Goal: Task Accomplishment & Management: Use online tool/utility

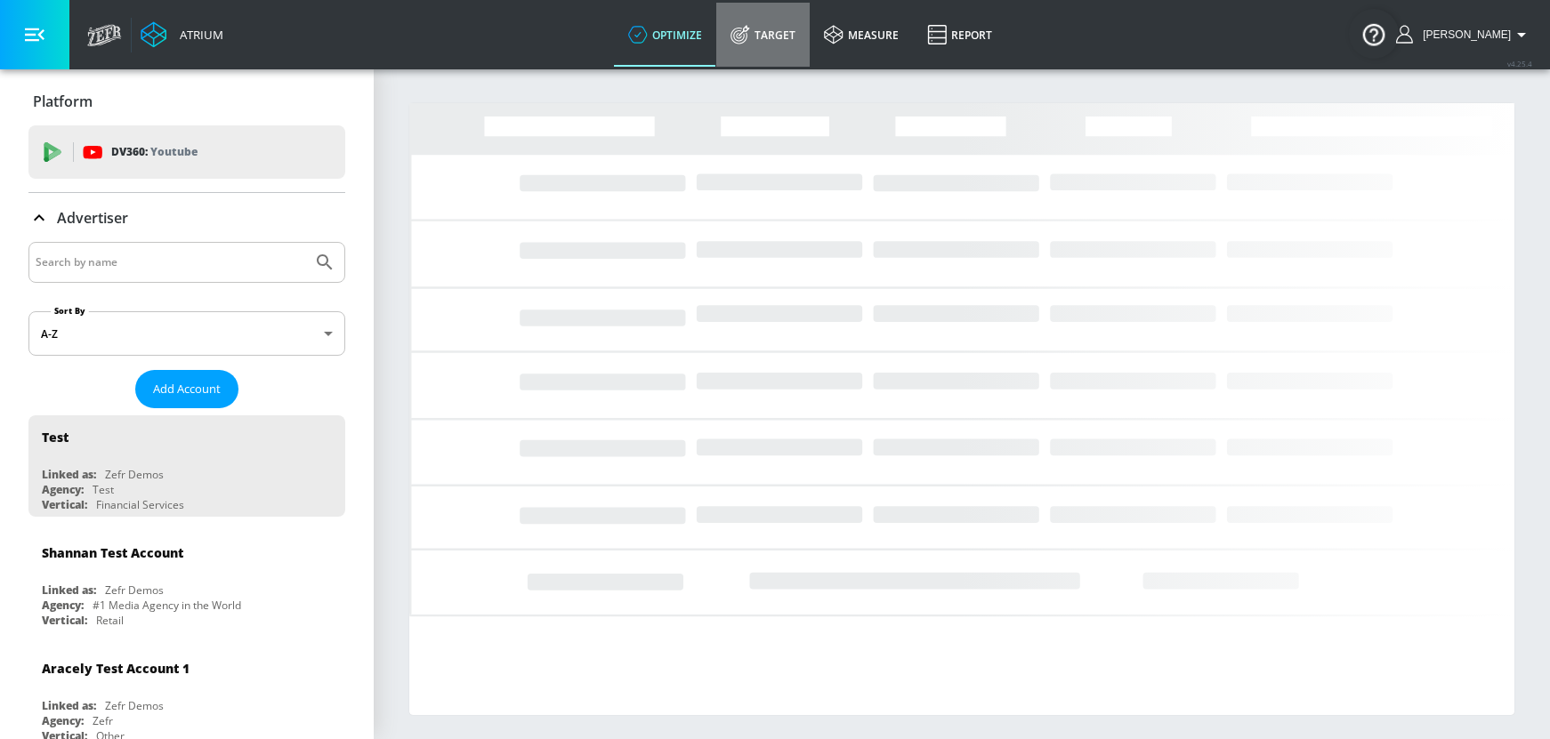
click at [796, 33] on link "Target" at bounding box center [762, 35] width 93 height 64
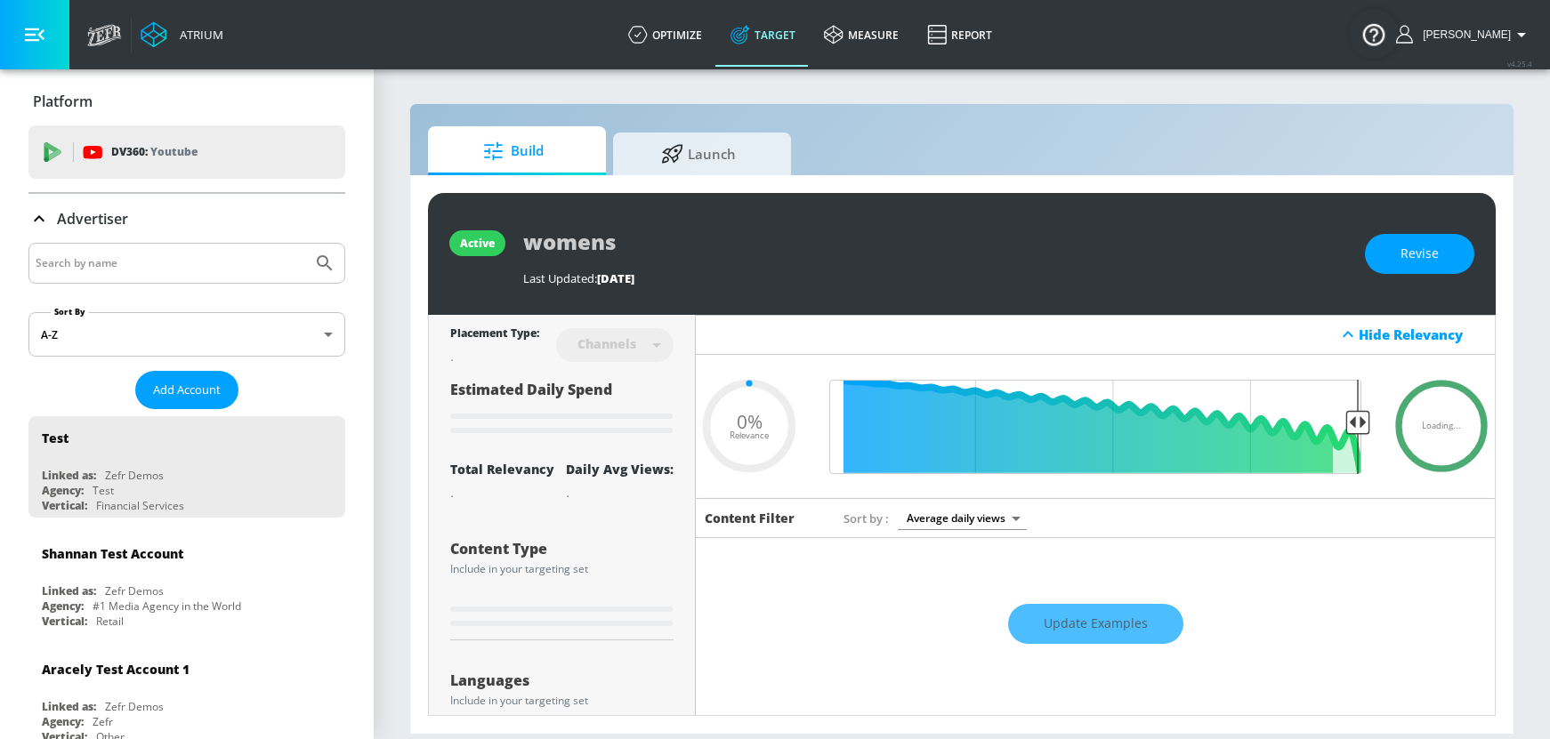
type input "0.6"
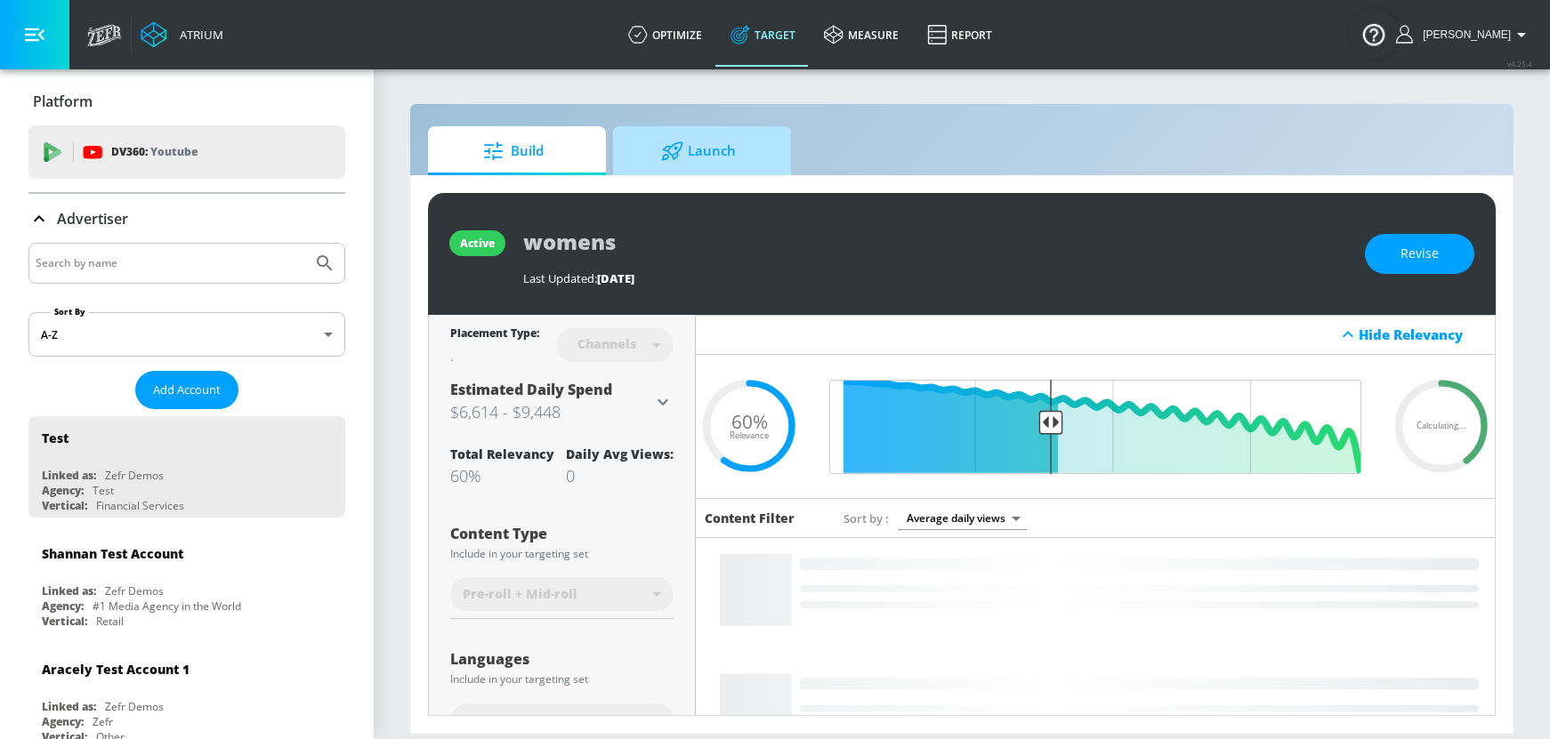
click at [704, 170] on span "Launch" at bounding box center [698, 151] width 135 height 43
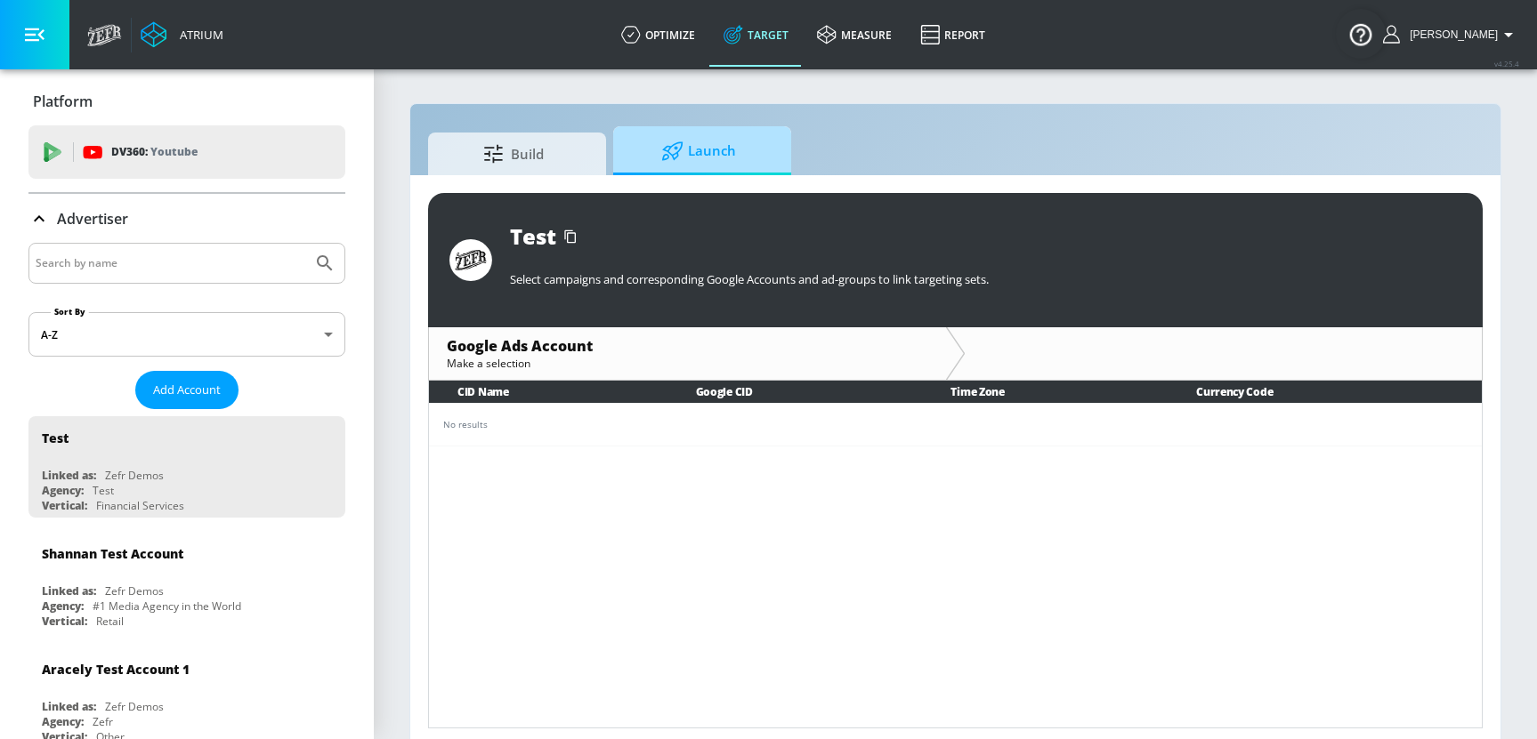
click at [699, 148] on span "Launch" at bounding box center [698, 151] width 135 height 43
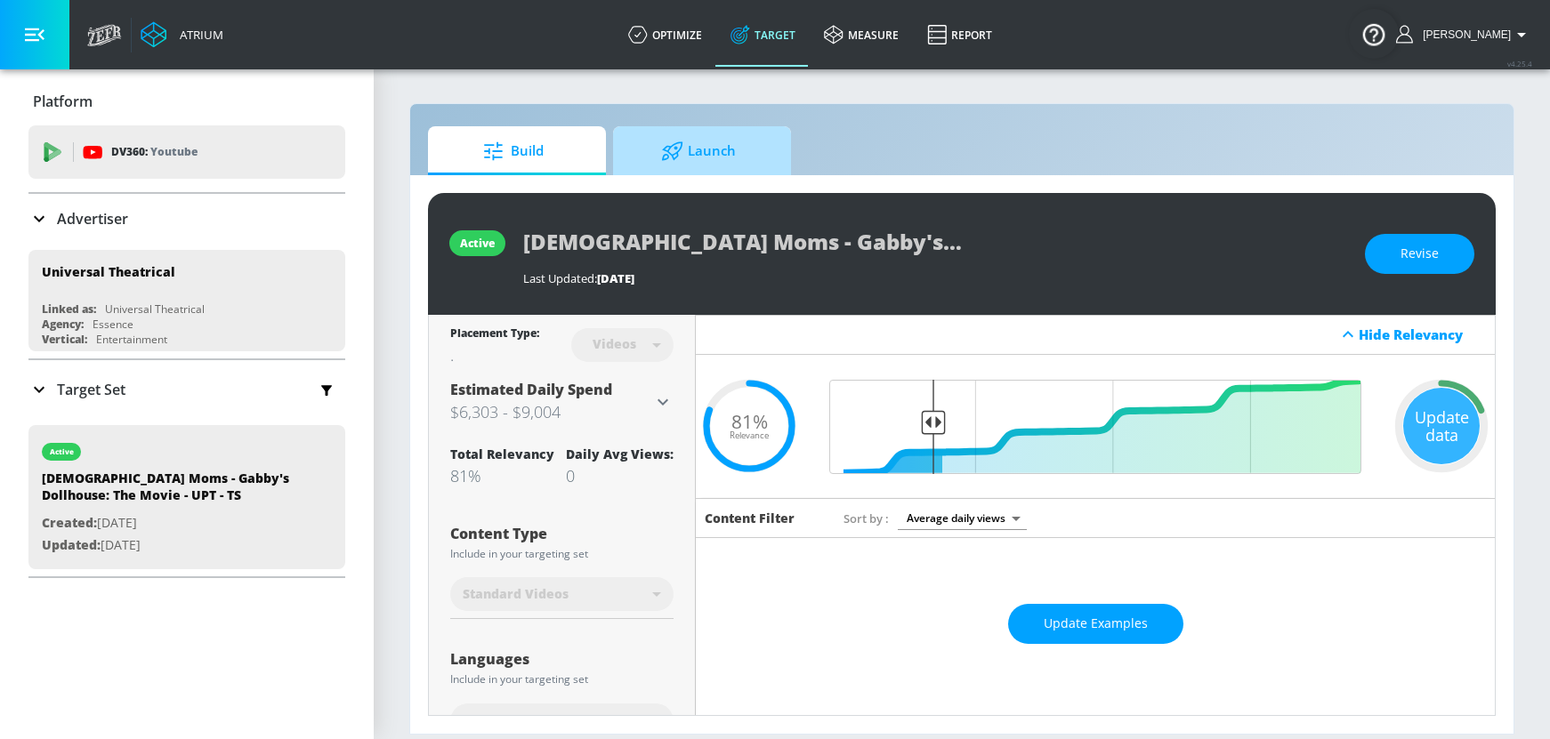
click at [741, 149] on span "Launch" at bounding box center [698, 151] width 135 height 43
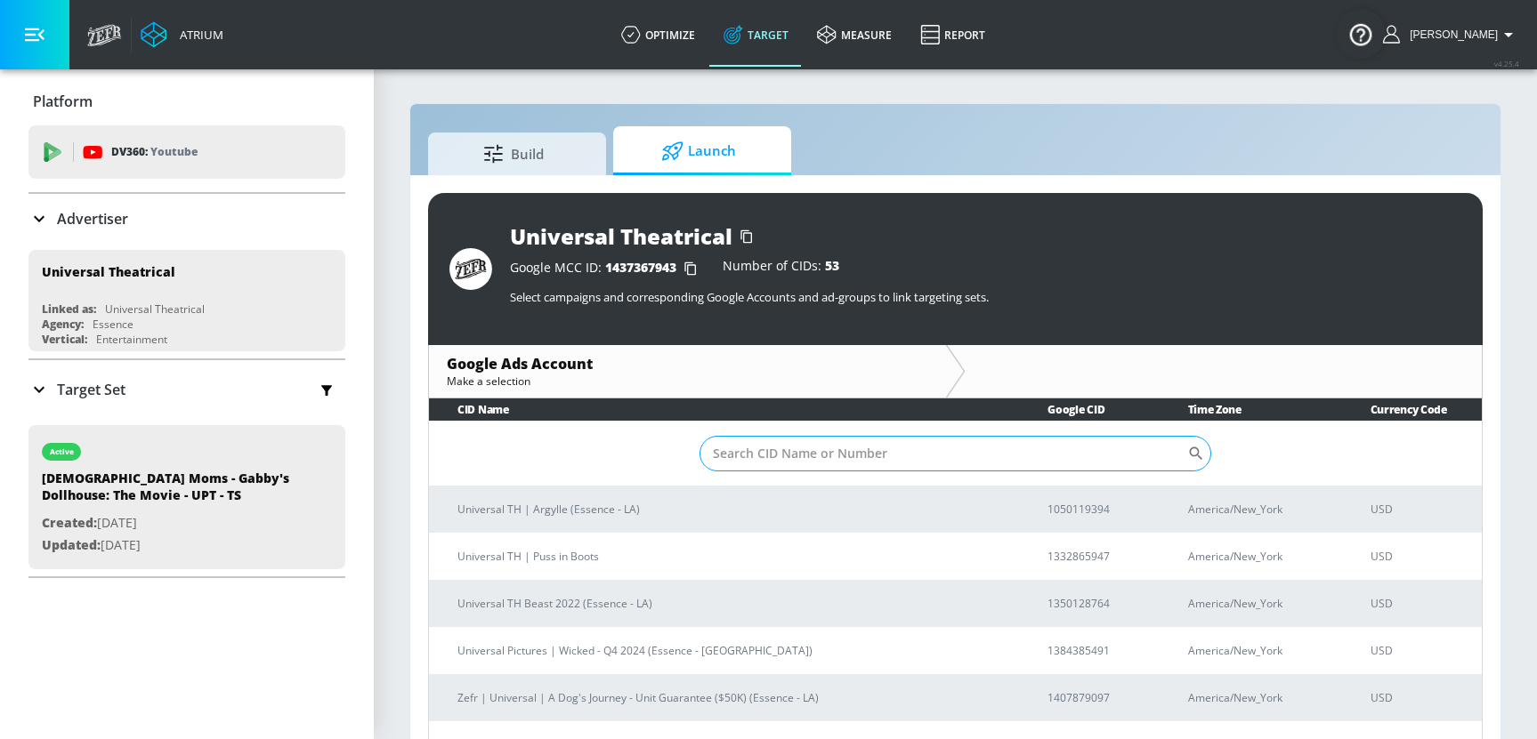
click at [786, 448] on input "Sort By" at bounding box center [943, 454] width 489 height 36
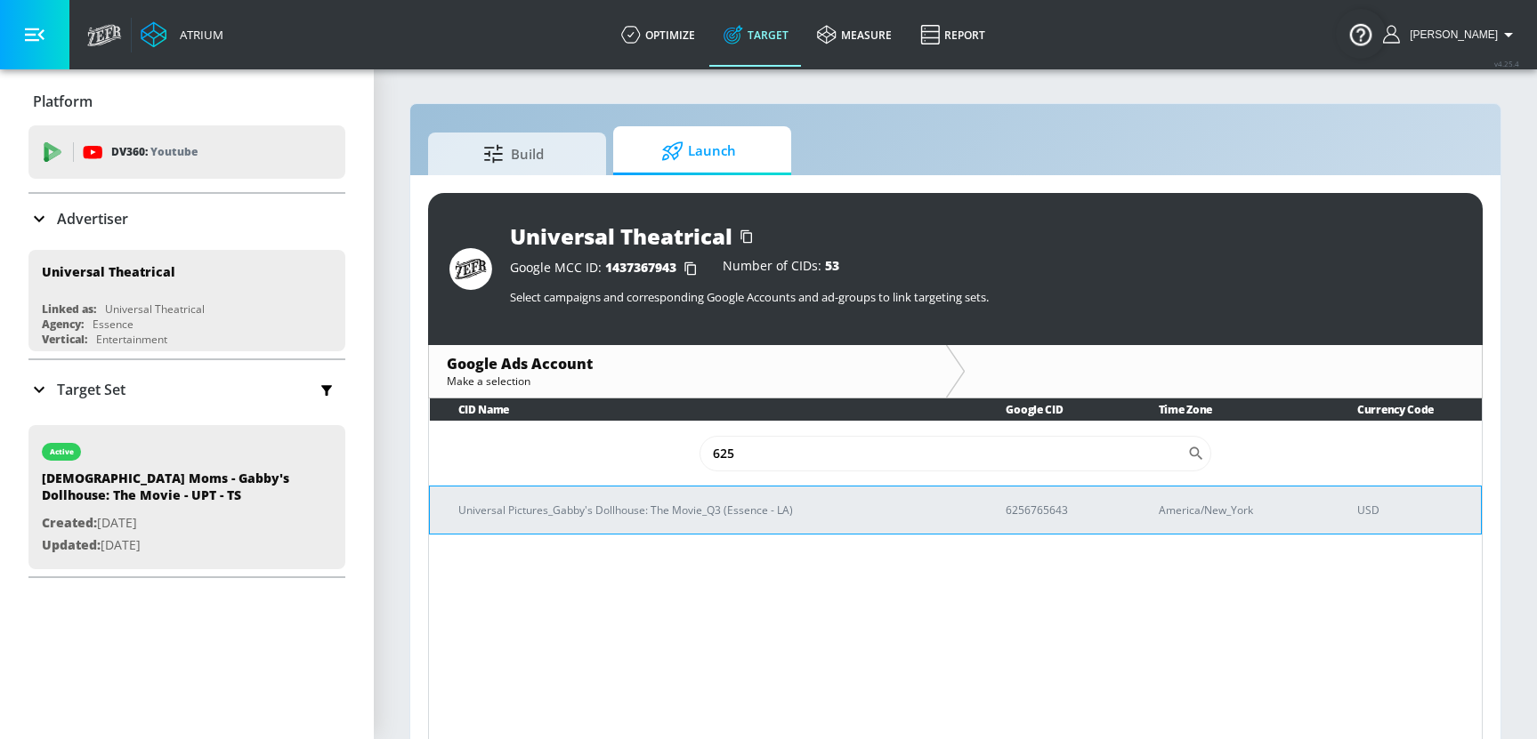
type input "625"
click at [701, 505] on p "Universal Pictures_Gabby's Dollhouse: The Movie_Q3 (Essence - LA)" at bounding box center [710, 510] width 505 height 19
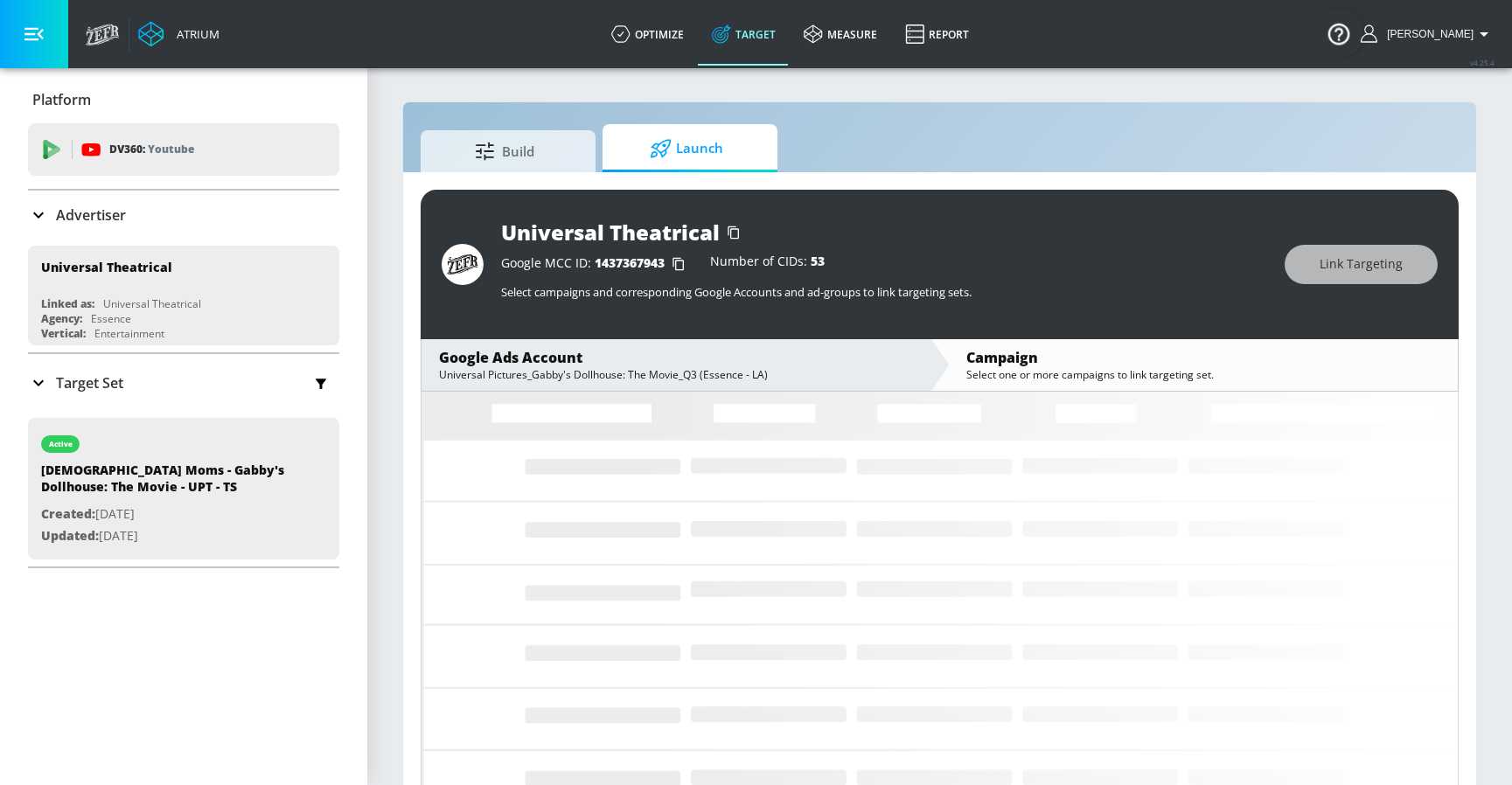
click at [725, 141] on span "Launch" at bounding box center [686, 148] width 133 height 42
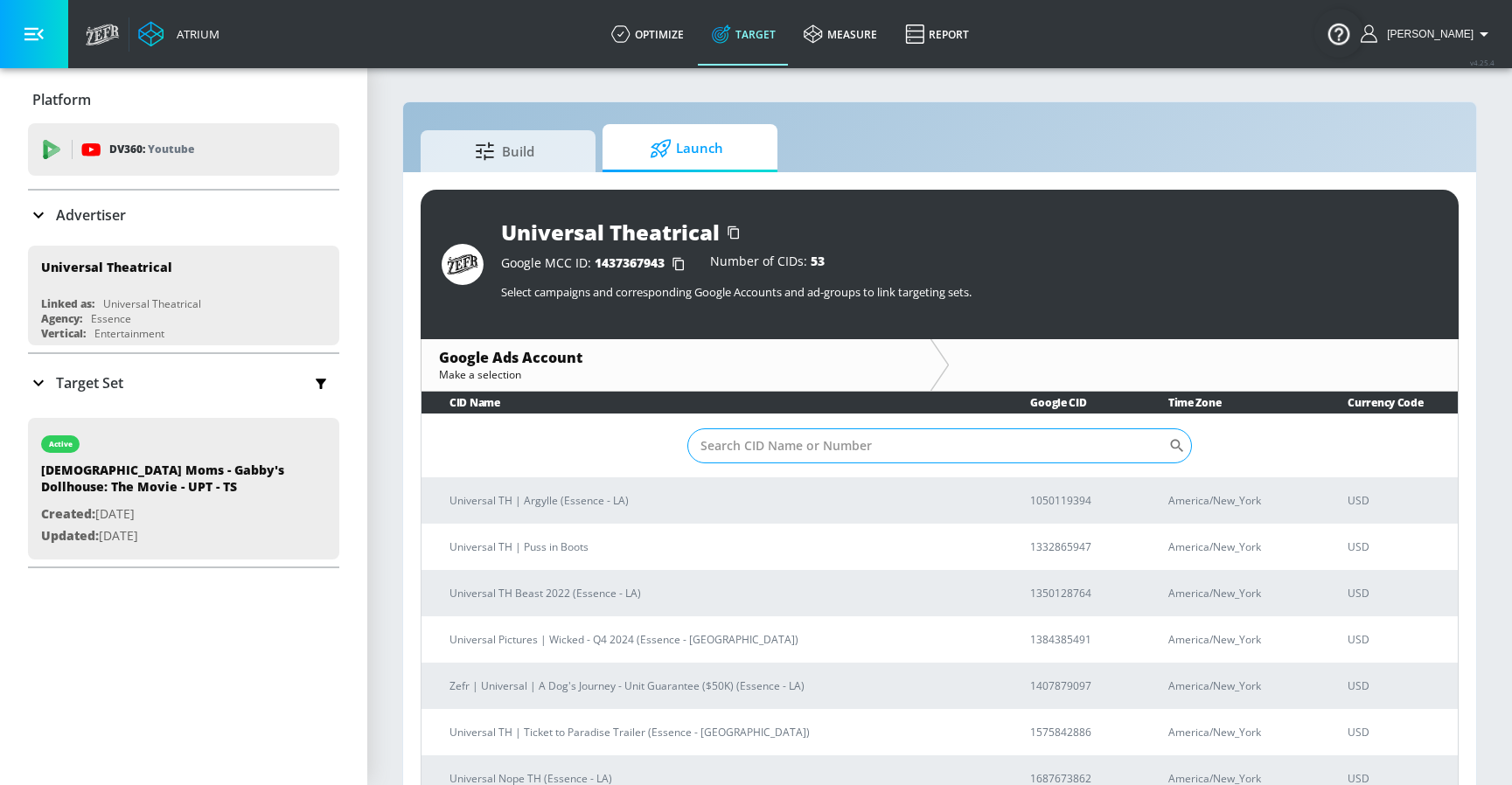
click at [756, 449] on input "Sort By" at bounding box center [926, 446] width 480 height 35
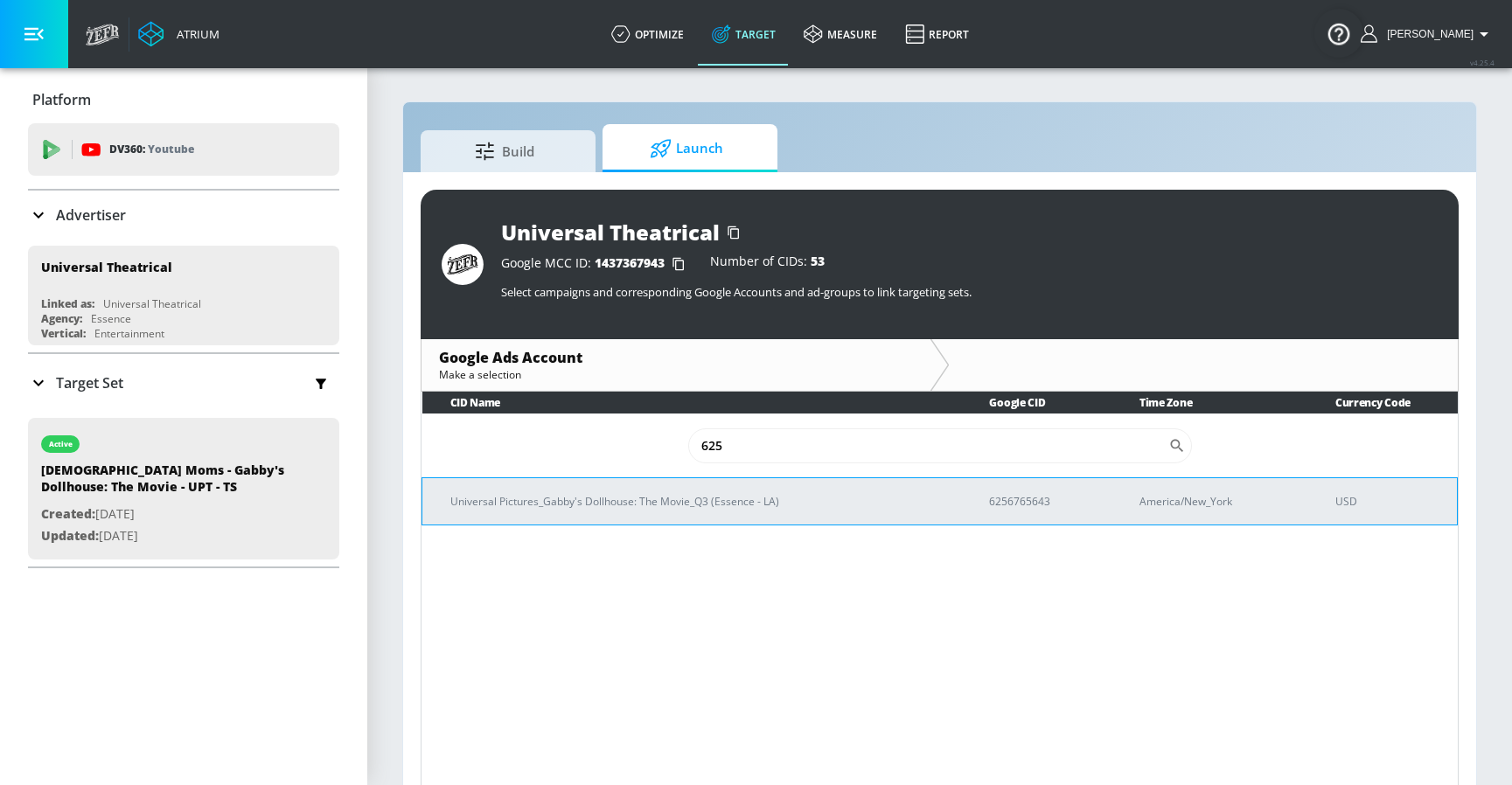
type input "625"
click at [1031, 502] on p "6256765643" at bounding box center [1042, 501] width 108 height 19
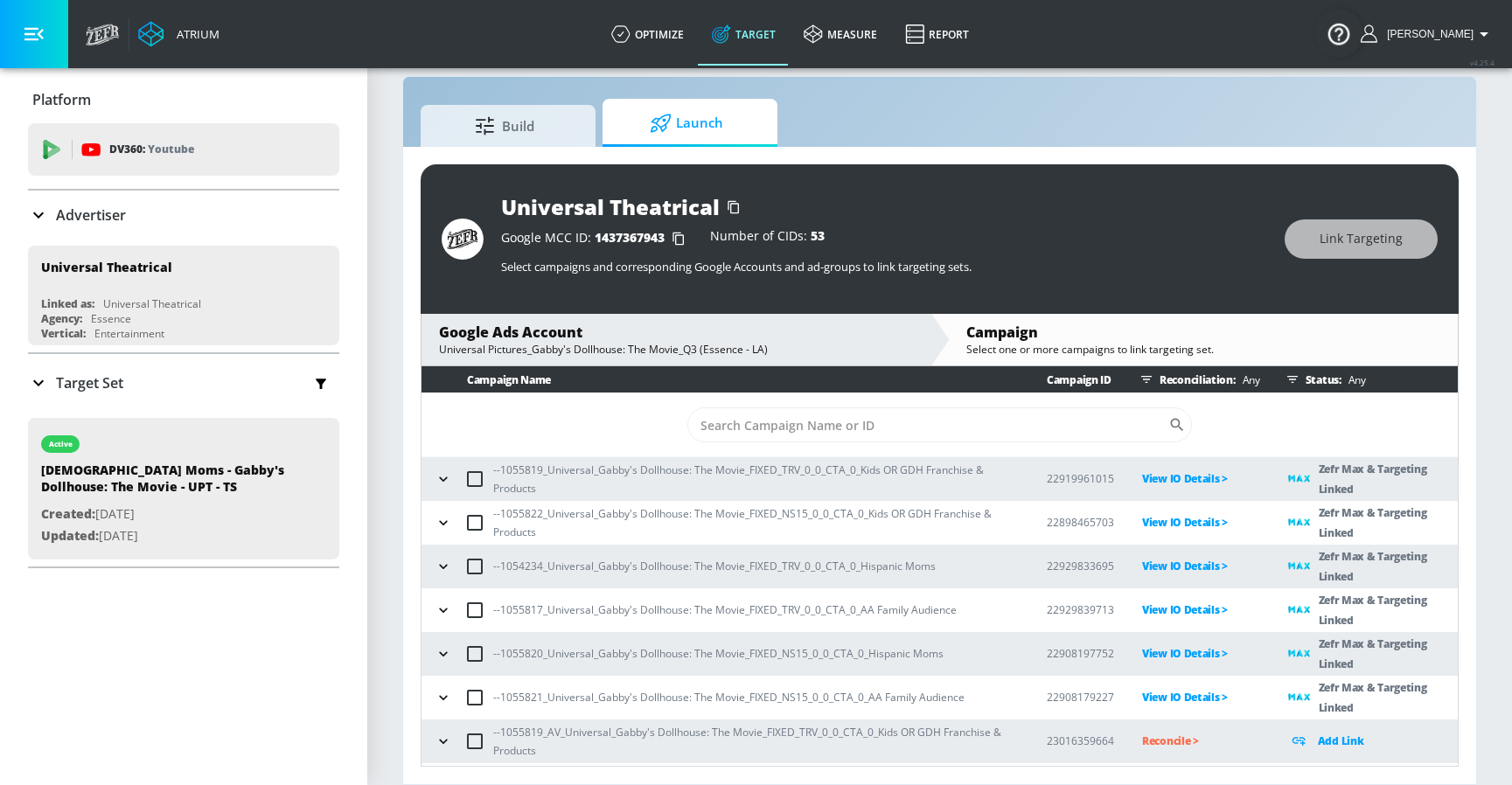
scroll to position [26, 0]
click at [439, 726] on icon "button" at bounding box center [443, 742] width 18 height 18
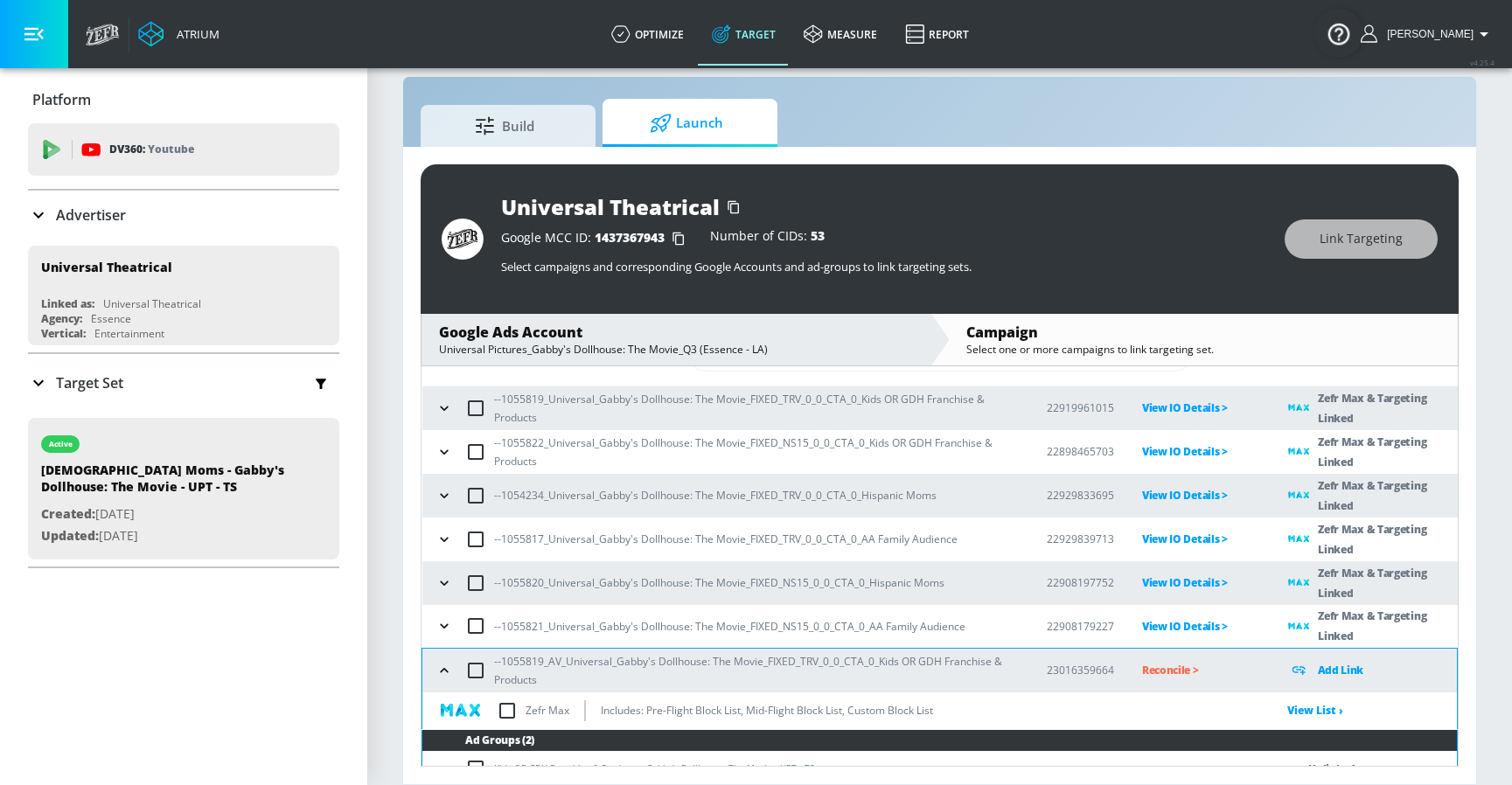
scroll to position [126, 0]
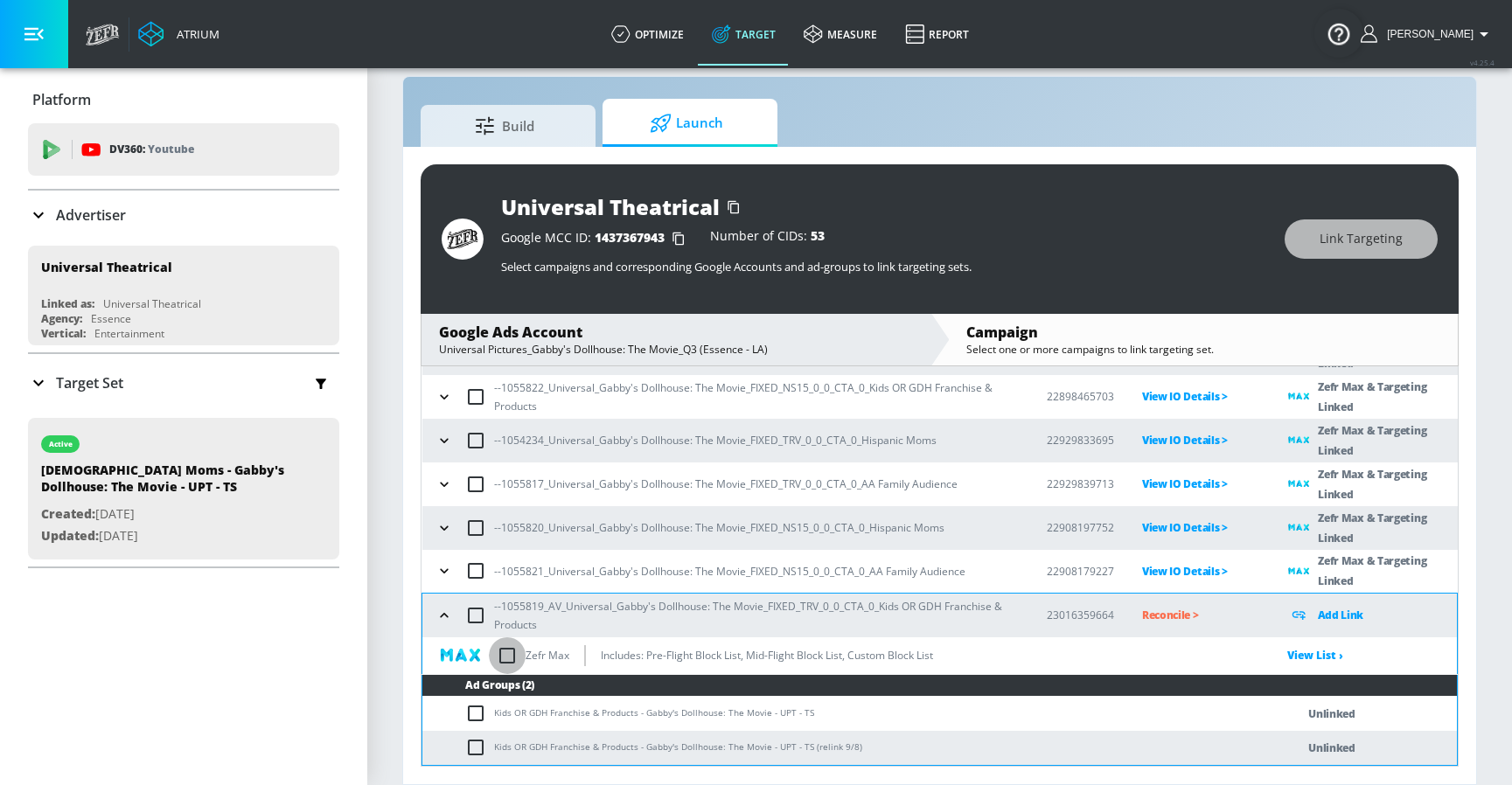
click at [503, 654] on input "checkbox" at bounding box center [506, 655] width 36 height 36
checkbox input "true"
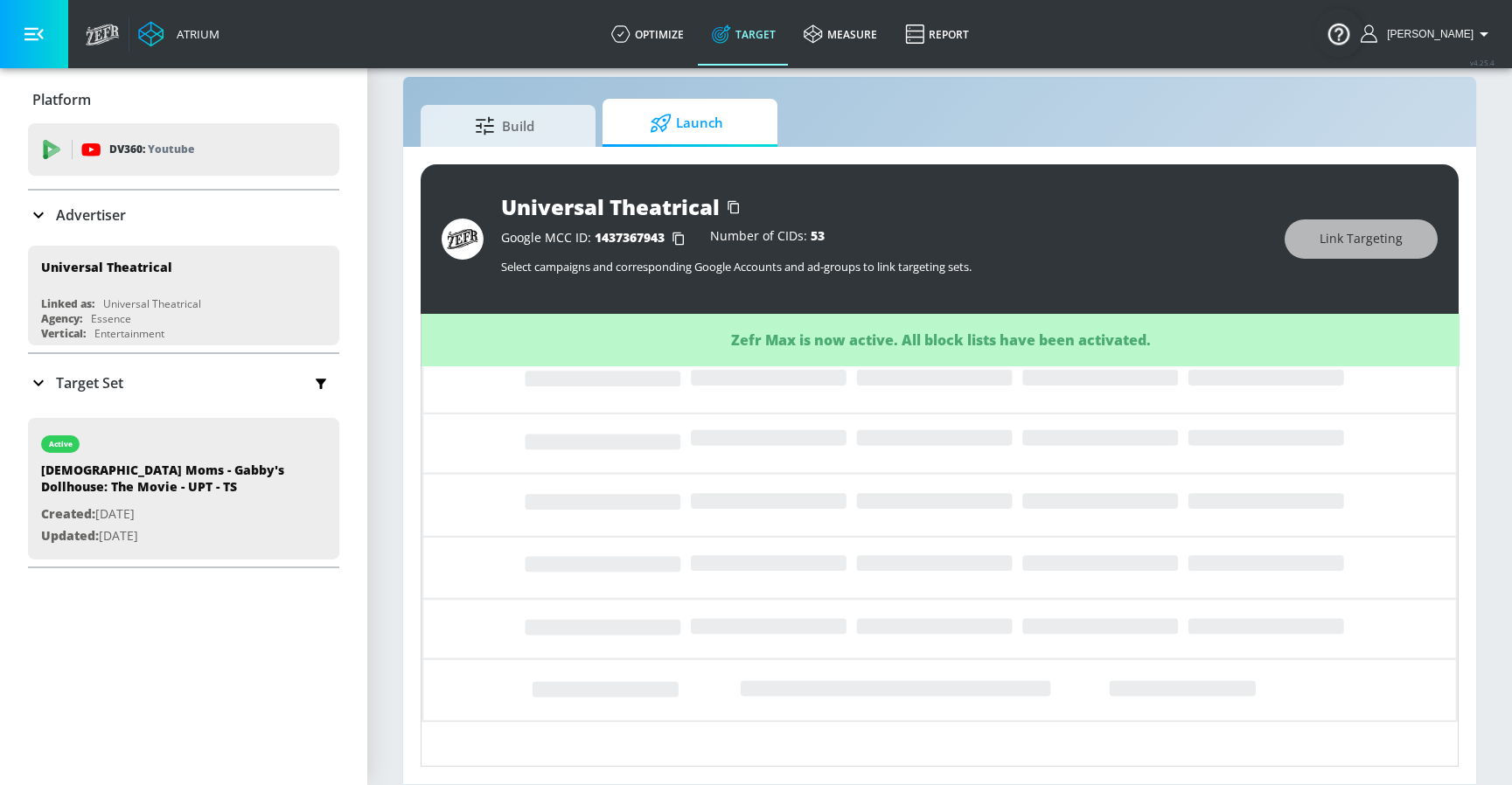
scroll to position [0, 0]
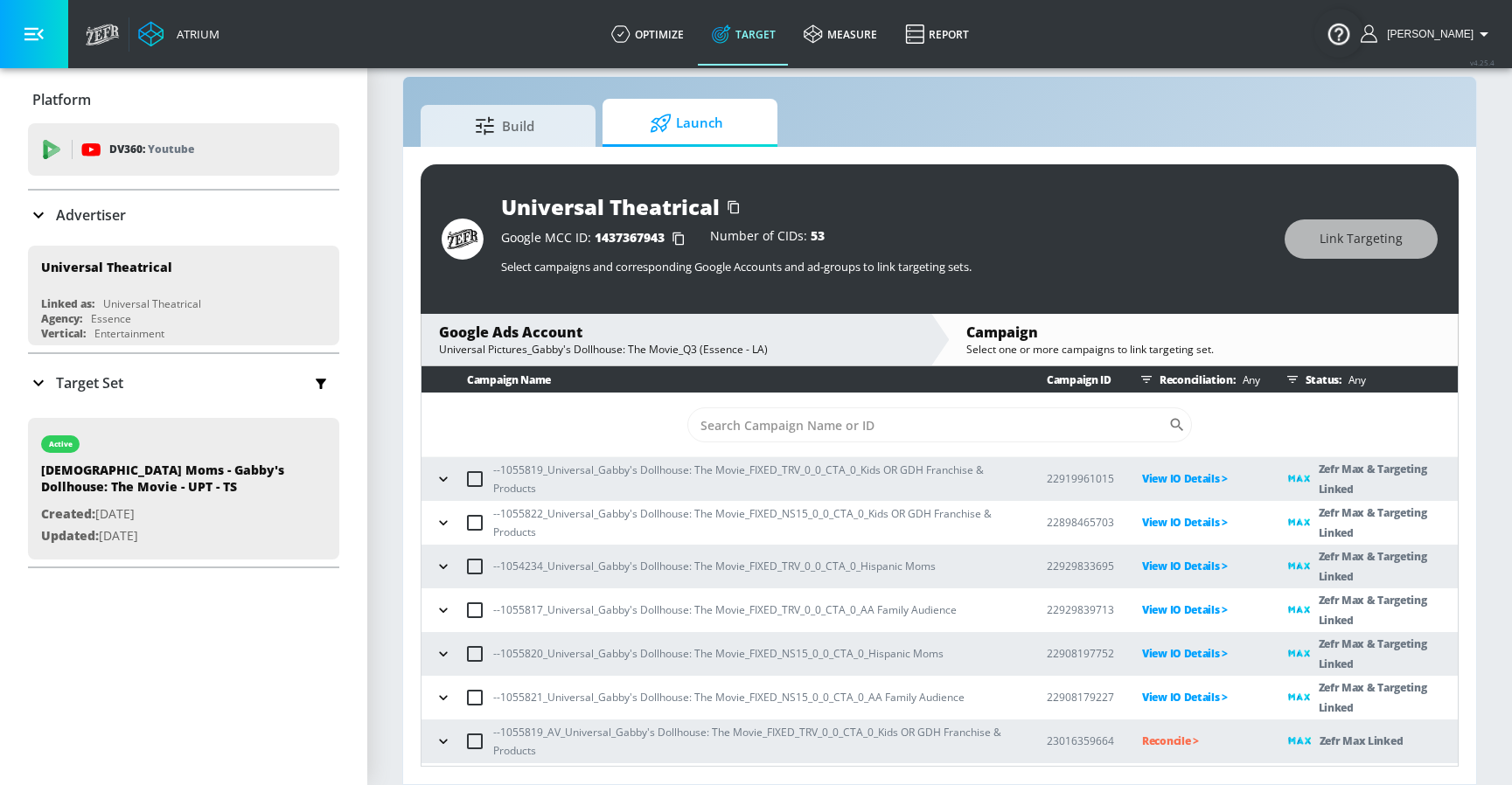
click at [446, 726] on icon "button" at bounding box center [443, 742] width 18 height 18
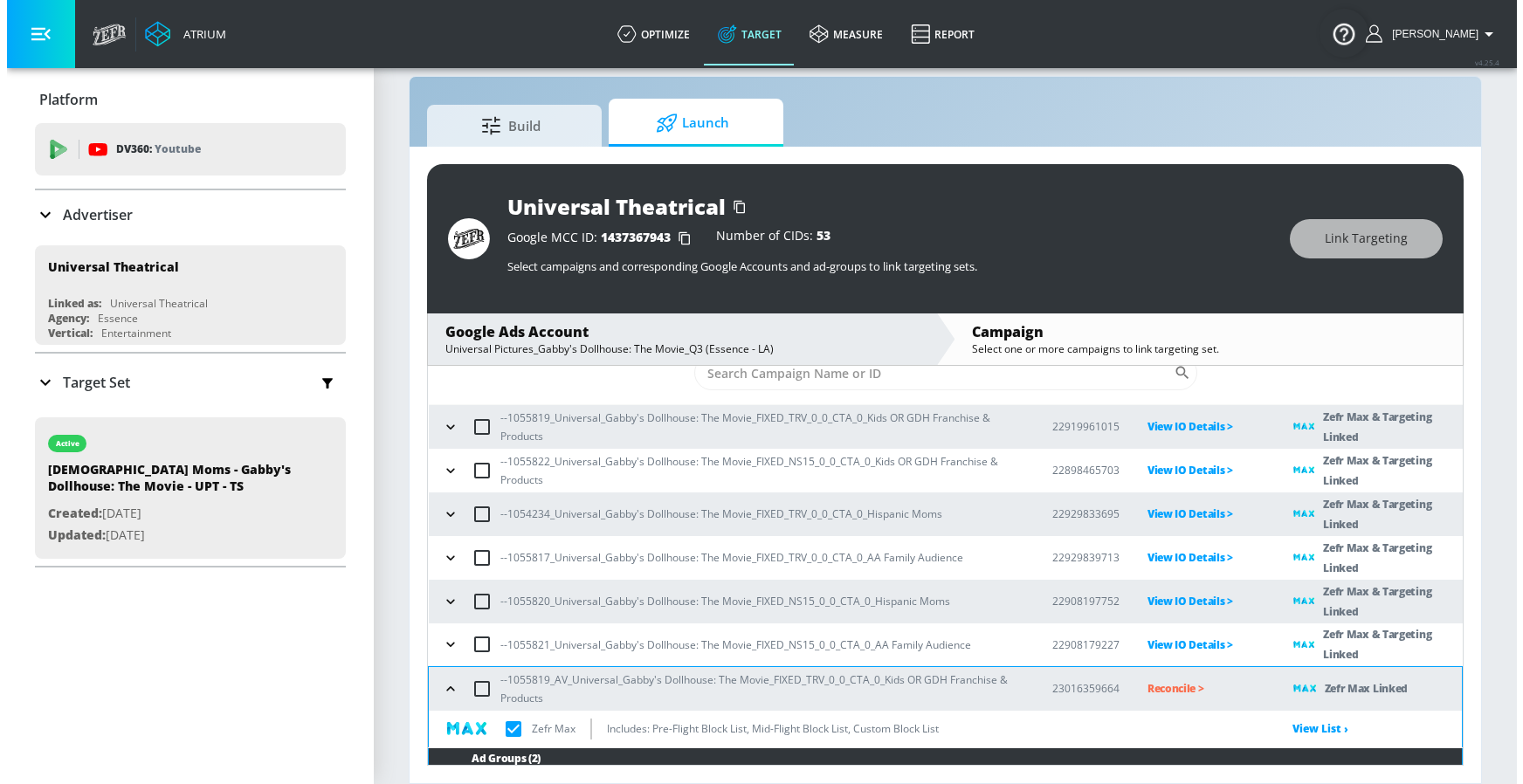
scroll to position [126, 0]
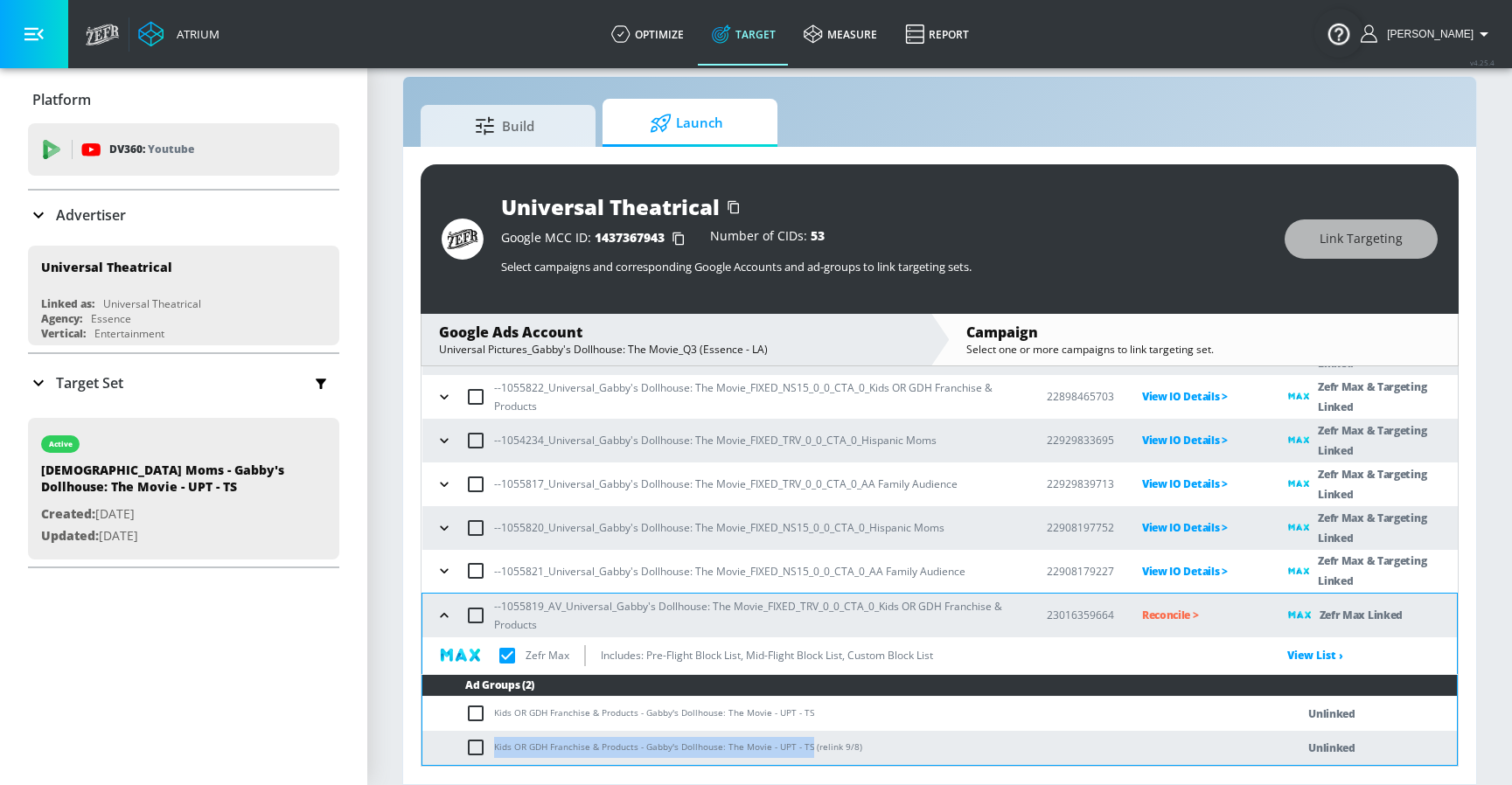
drag, startPoint x: 495, startPoint y: 747, endPoint x: 806, endPoint y: 745, distance: 311.0
click at [806, 726] on td "Kids OR GDH Franchise & Products - Gabby's Dollhouse: The Movie - UPT - TS (rel…" at bounding box center [841, 748] width 838 height 34
copy td "Kids OR GDH Franchise & Products - Gabby's Dollhouse: The Movie - UPT - TS"
click at [473, 726] on input "checkbox" at bounding box center [478, 747] width 28 height 21
checkbox input "true"
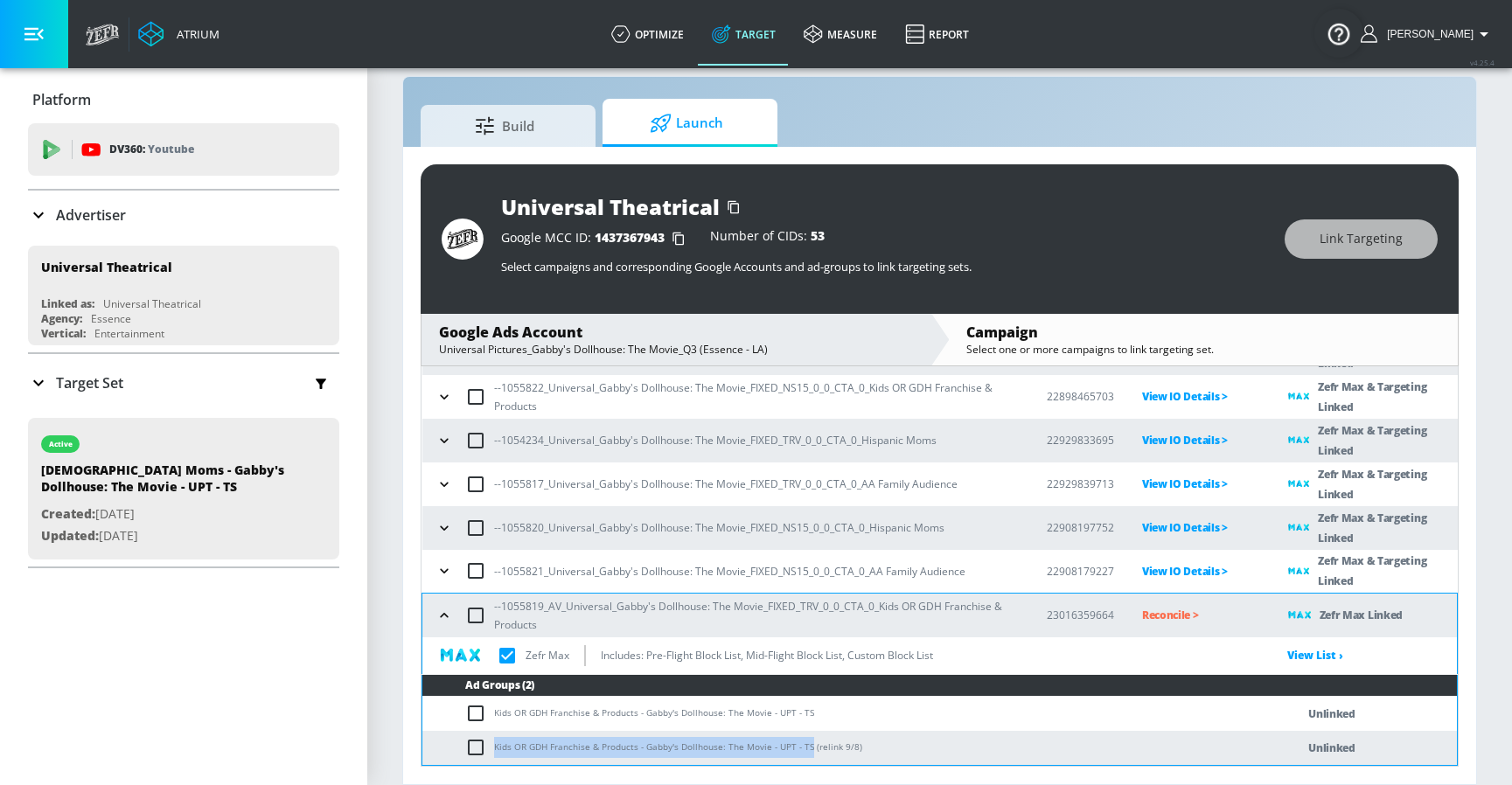
checkbox input "true"
click at [1334, 242] on span "Link Targeting" at bounding box center [1361, 239] width 84 height 22
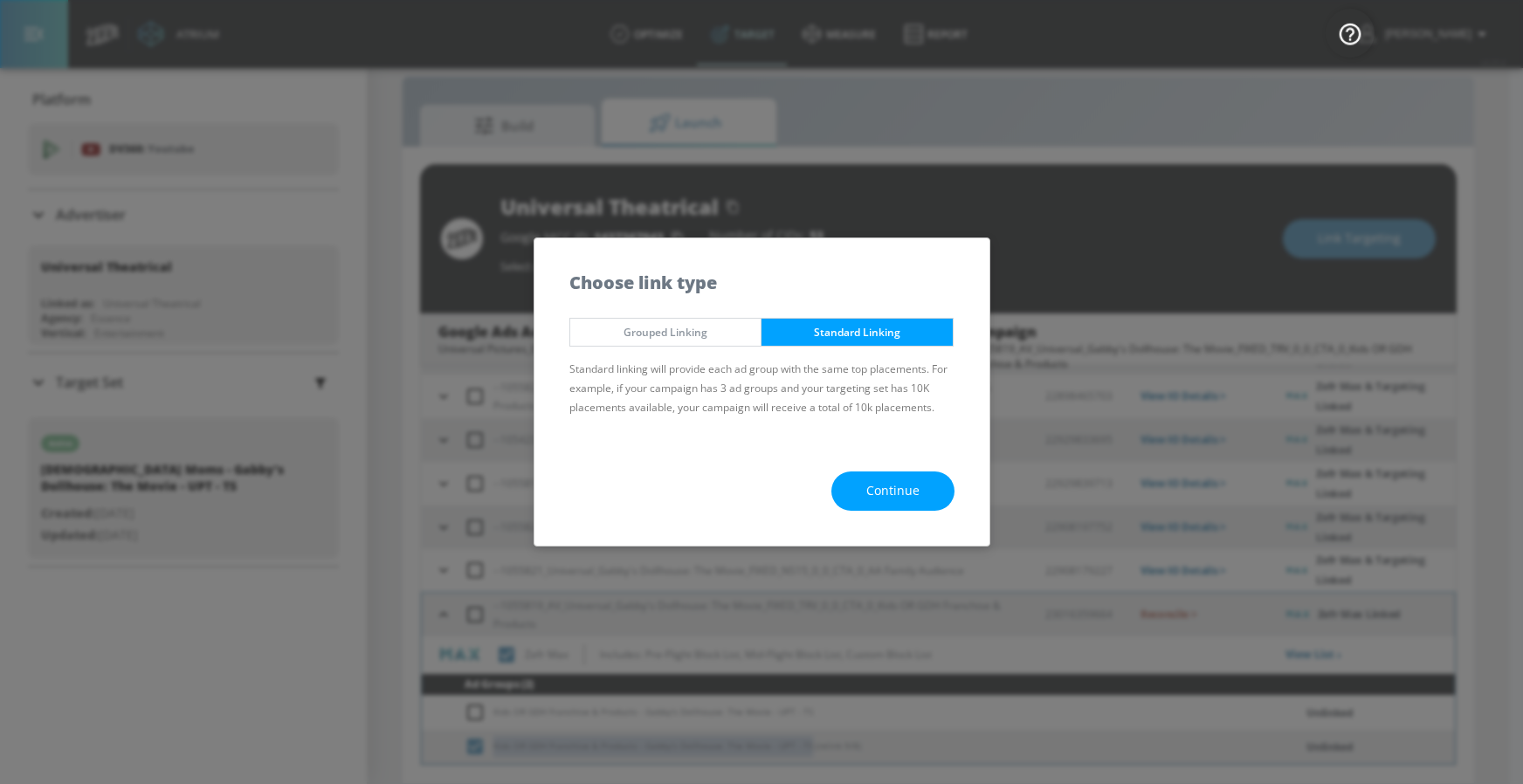
click at [865, 488] on button "Continue" at bounding box center [892, 492] width 123 height 39
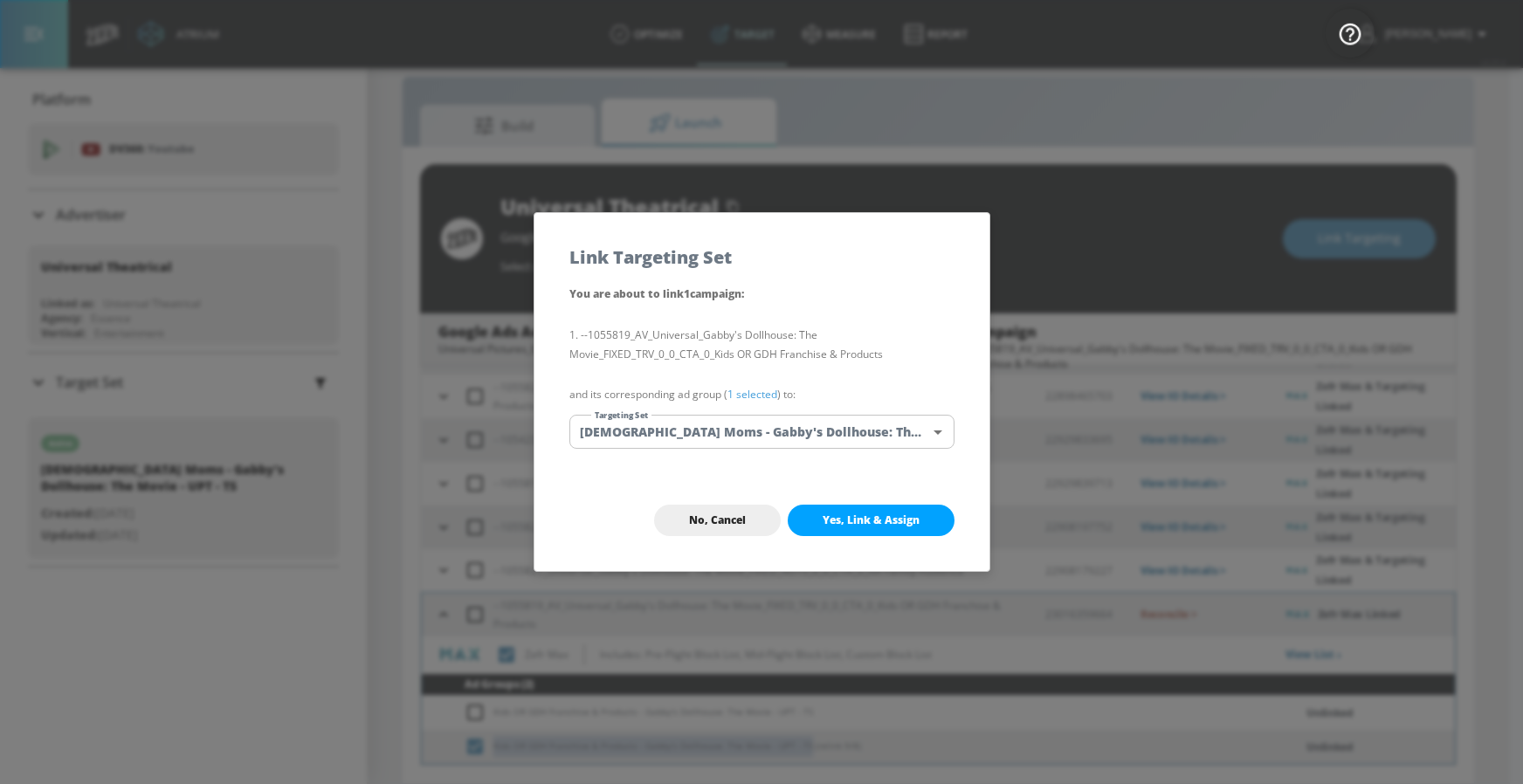
click at [792, 425] on body "Atrium optimize Target measure Report optimize Target measure Report v 4.25.4 […" at bounding box center [762, 379] width 1523 height 810
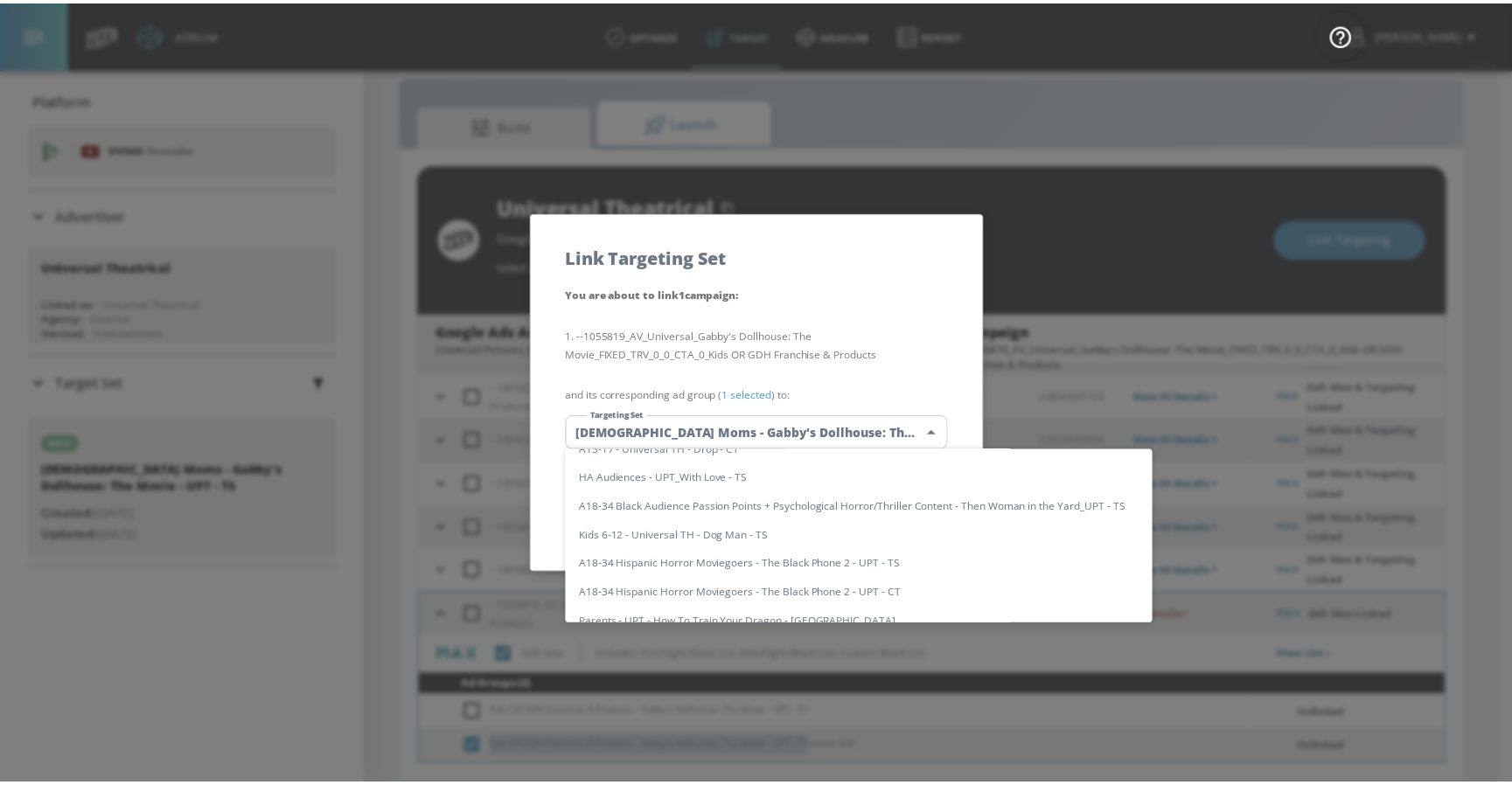
scroll to position [0, 0]
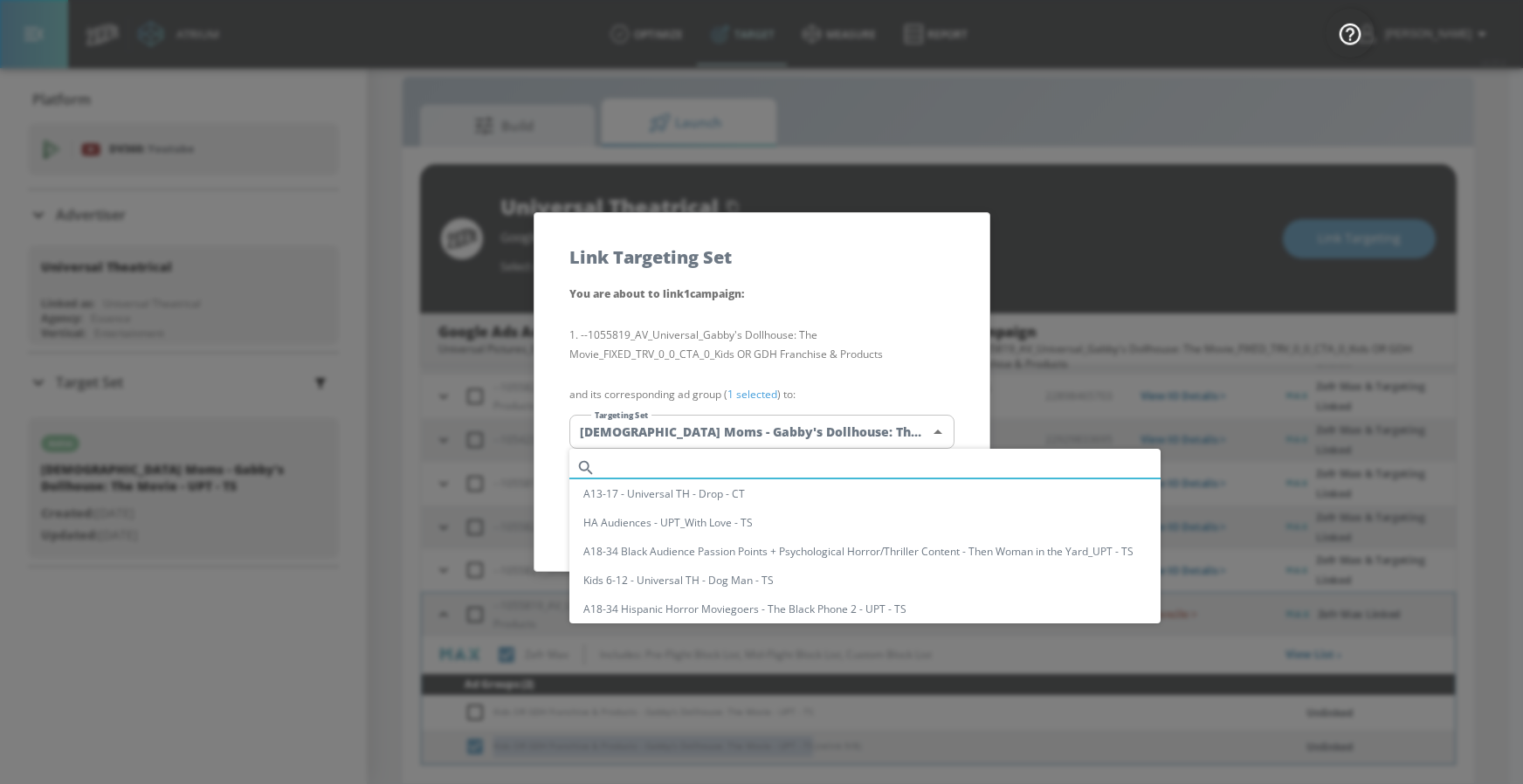
click at [789, 472] on input "text" at bounding box center [881, 468] width 558 height 24
paste input "Kids OR GDH Franchise & Products - Gabby's Dollhouse: The Movie - UPT - TS"
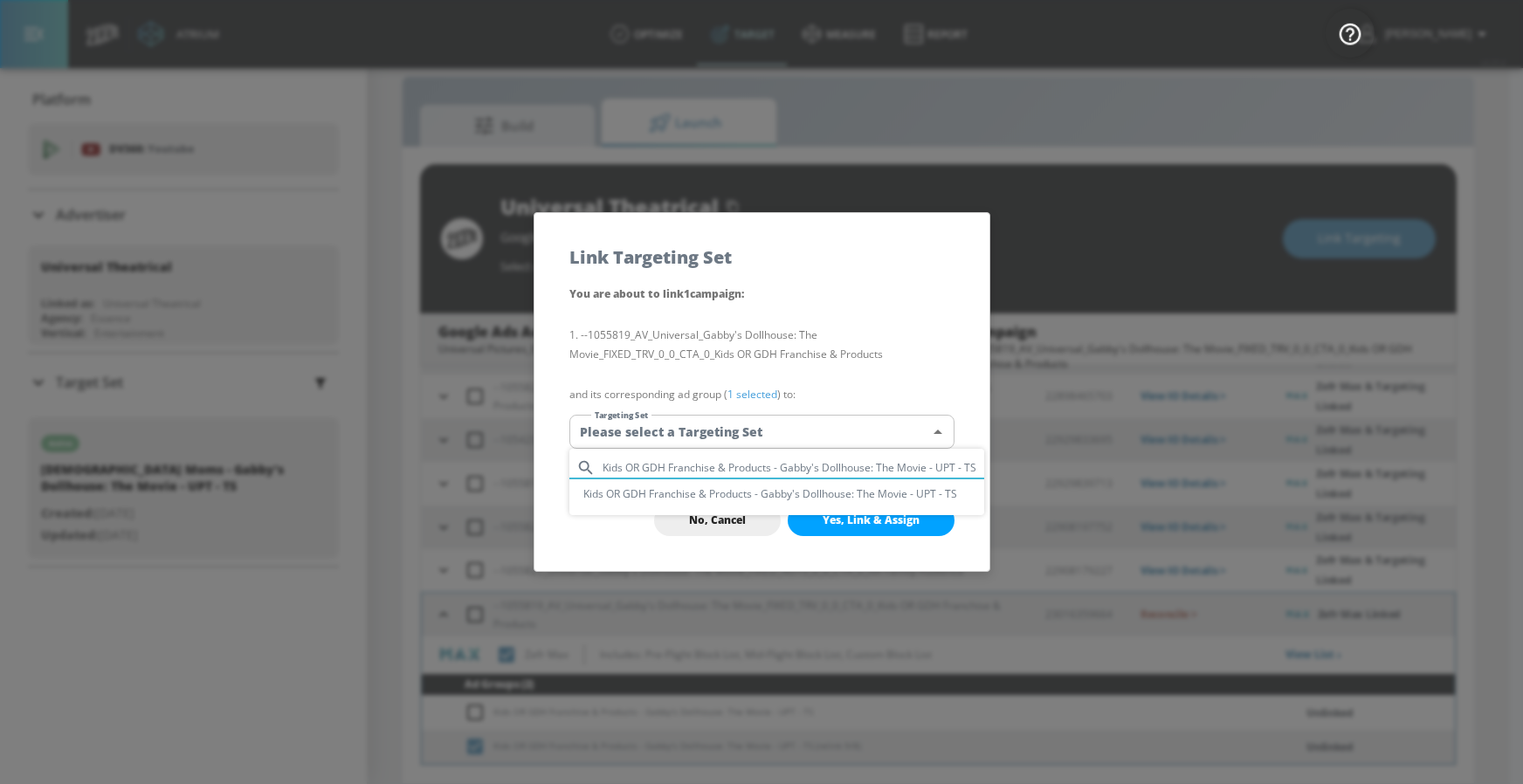
type input "Kids OR GDH Franchise & Products - Gabby's Dollhouse: The Movie - UPT - TS"
click at [795, 494] on li "Kids OR GDH Franchise & Products - Gabby's Dollhouse: The Movie - UPT - TS" at bounding box center [776, 494] width 415 height 28
type input "826dc27d-bce3-4dfa-bfb0-04693e099f97"
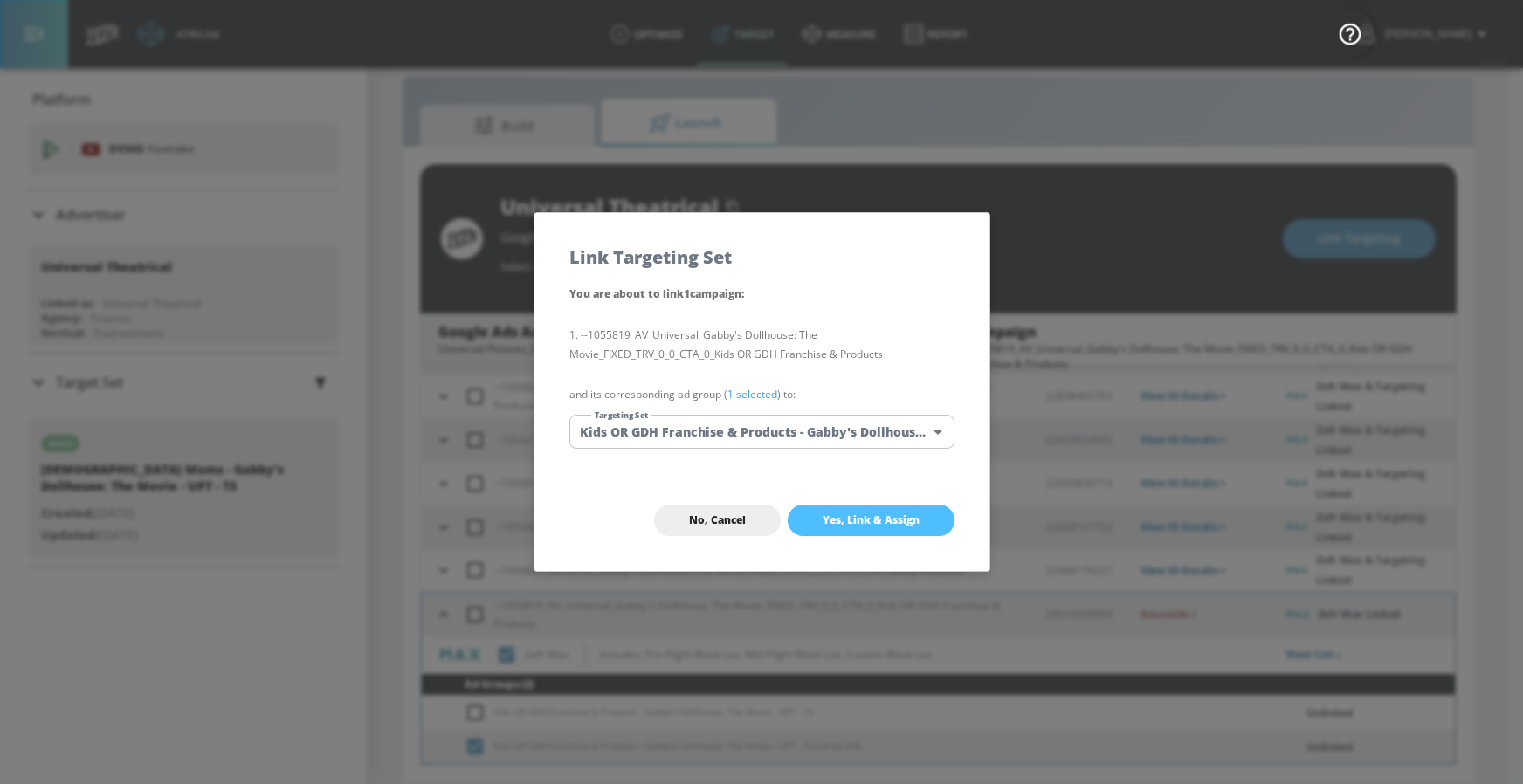
click at [835, 520] on span "Yes, Link & Assign" at bounding box center [870, 520] width 97 height 14
checkbox input "true"
checkbox input "false"
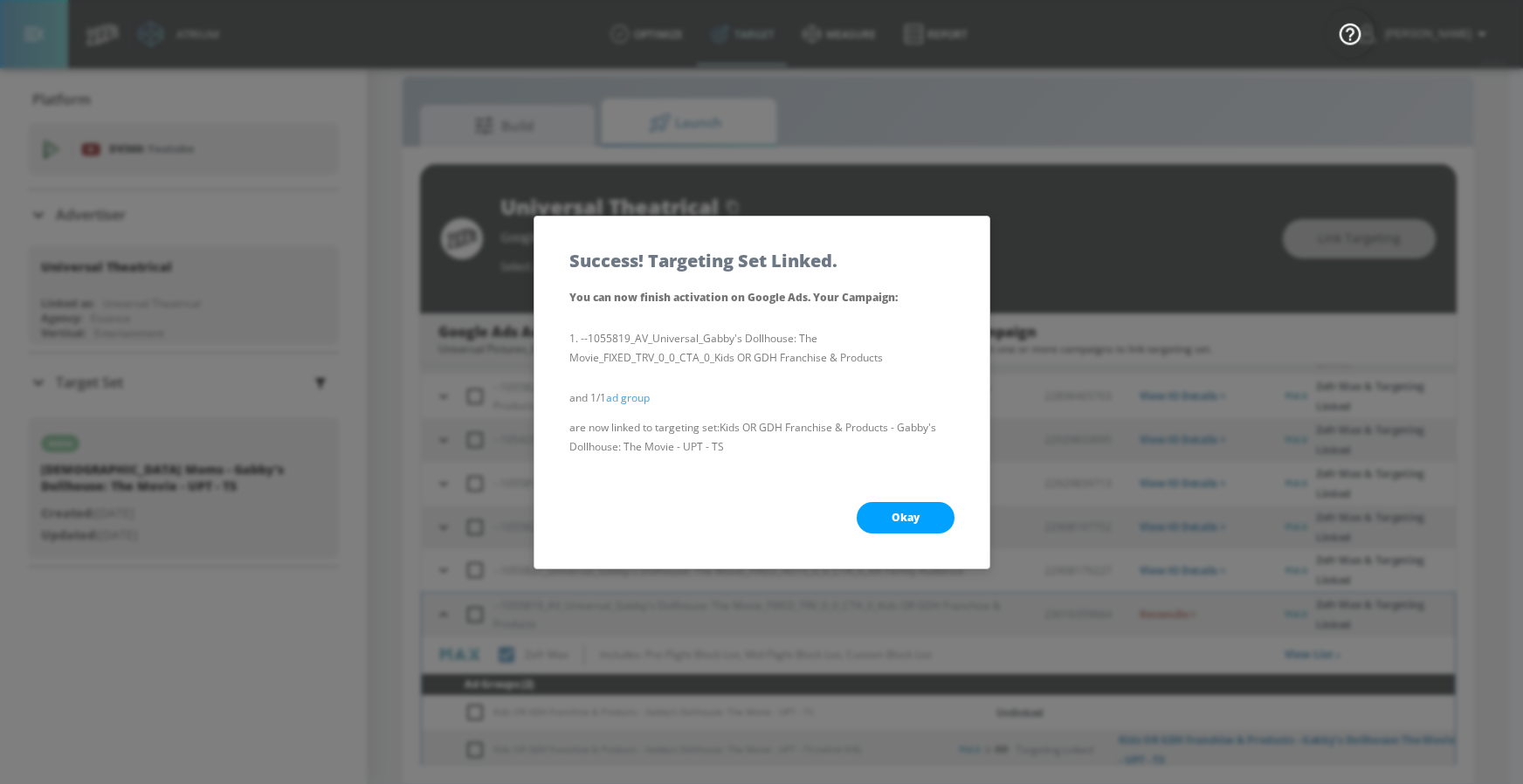
click at [901, 511] on span "Okay" at bounding box center [906, 518] width 27 height 14
checkbox input "true"
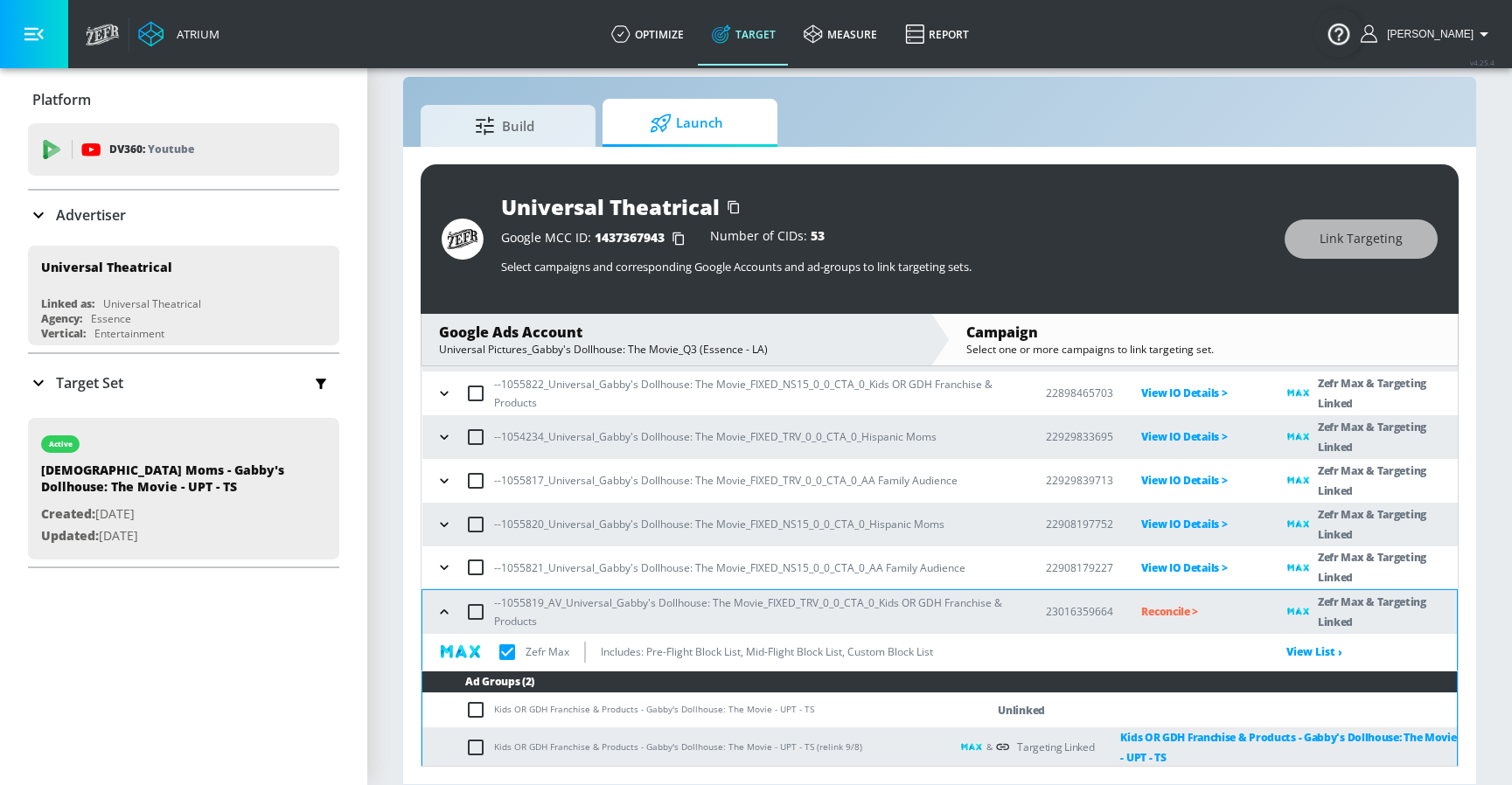
scroll to position [132, 0]
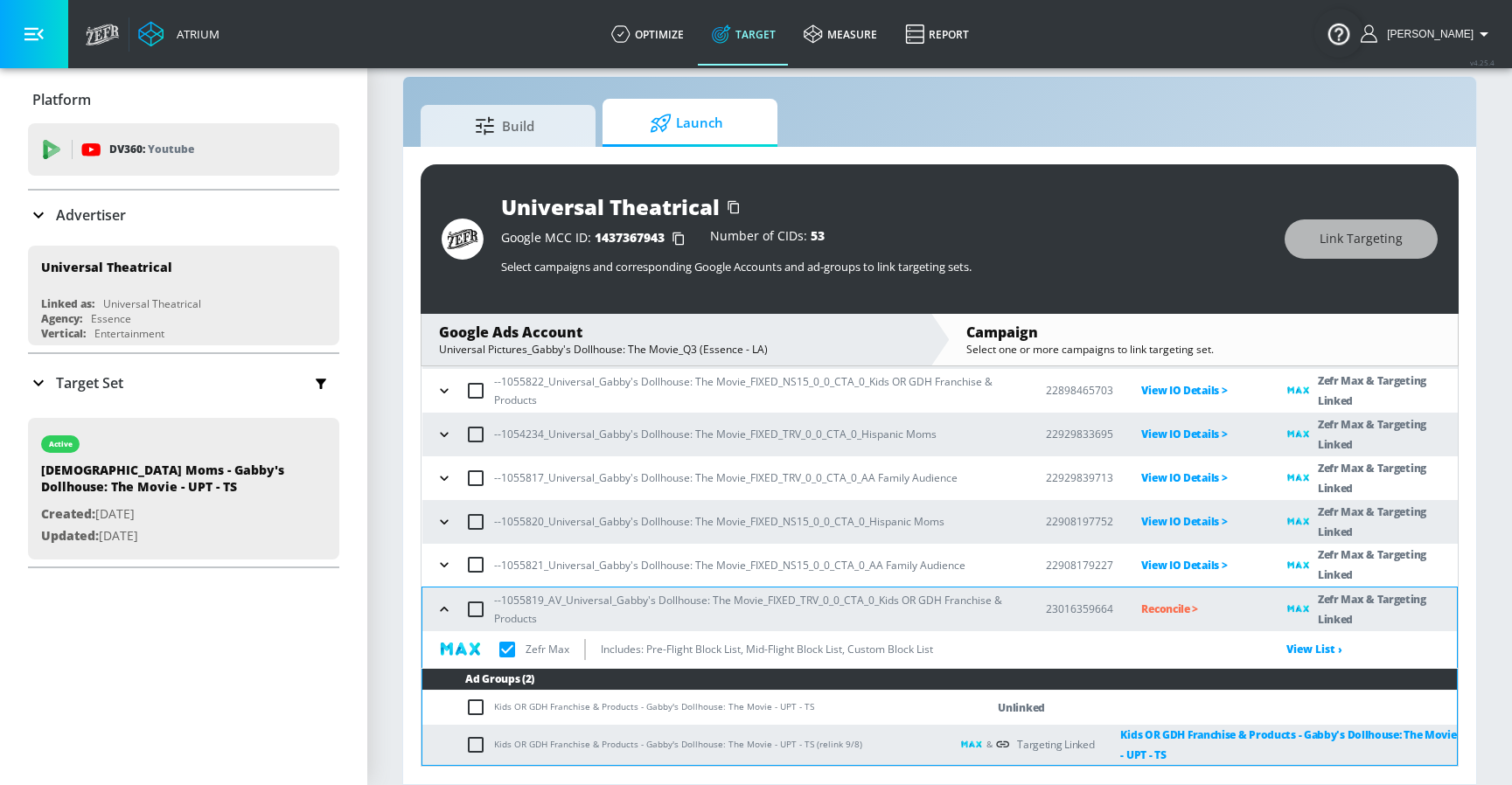
click at [1163, 611] on p "Reconcile >" at bounding box center [1200, 609] width 118 height 20
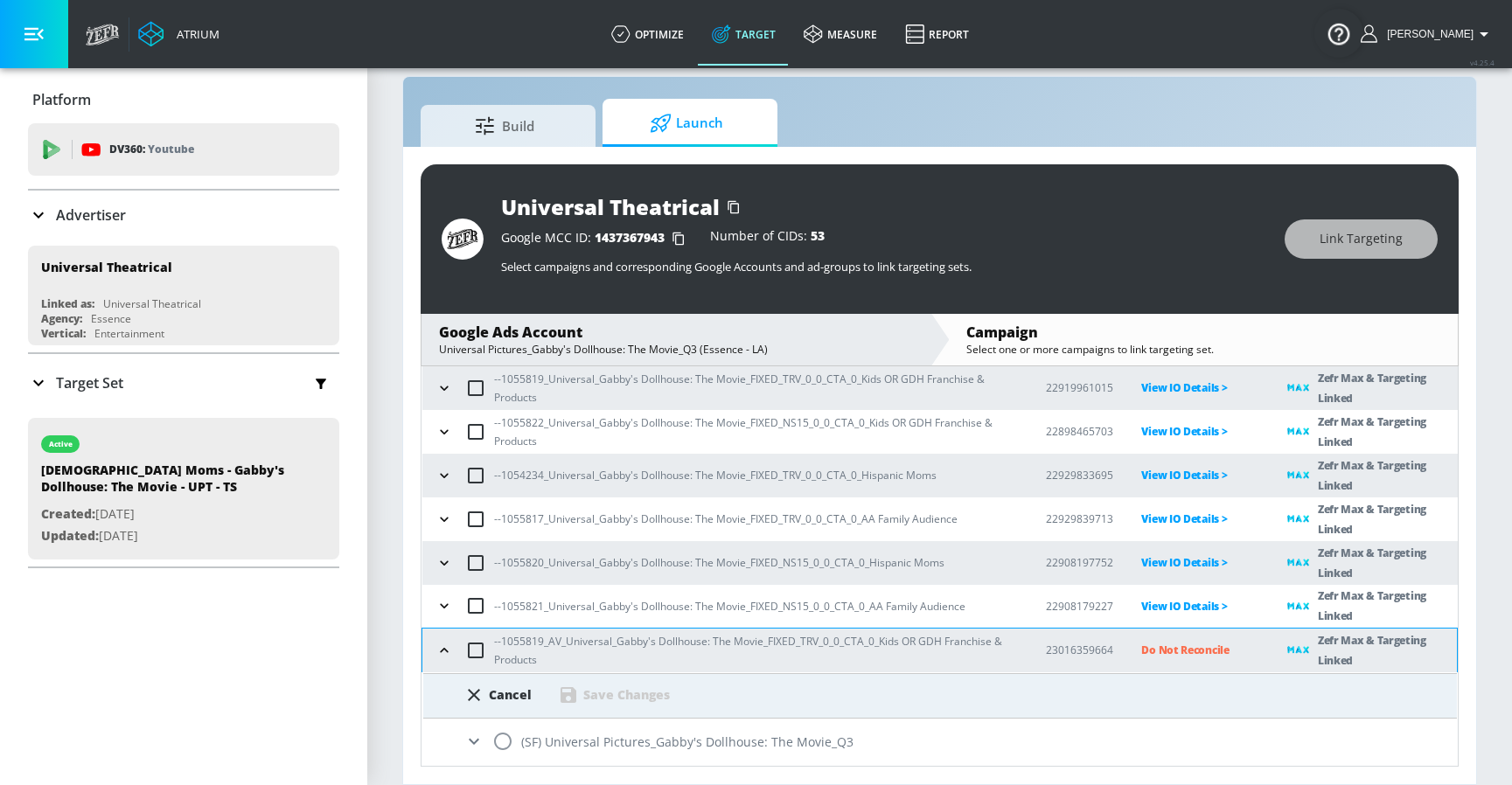
click at [504, 726] on input "radio" at bounding box center [502, 741] width 36 height 36
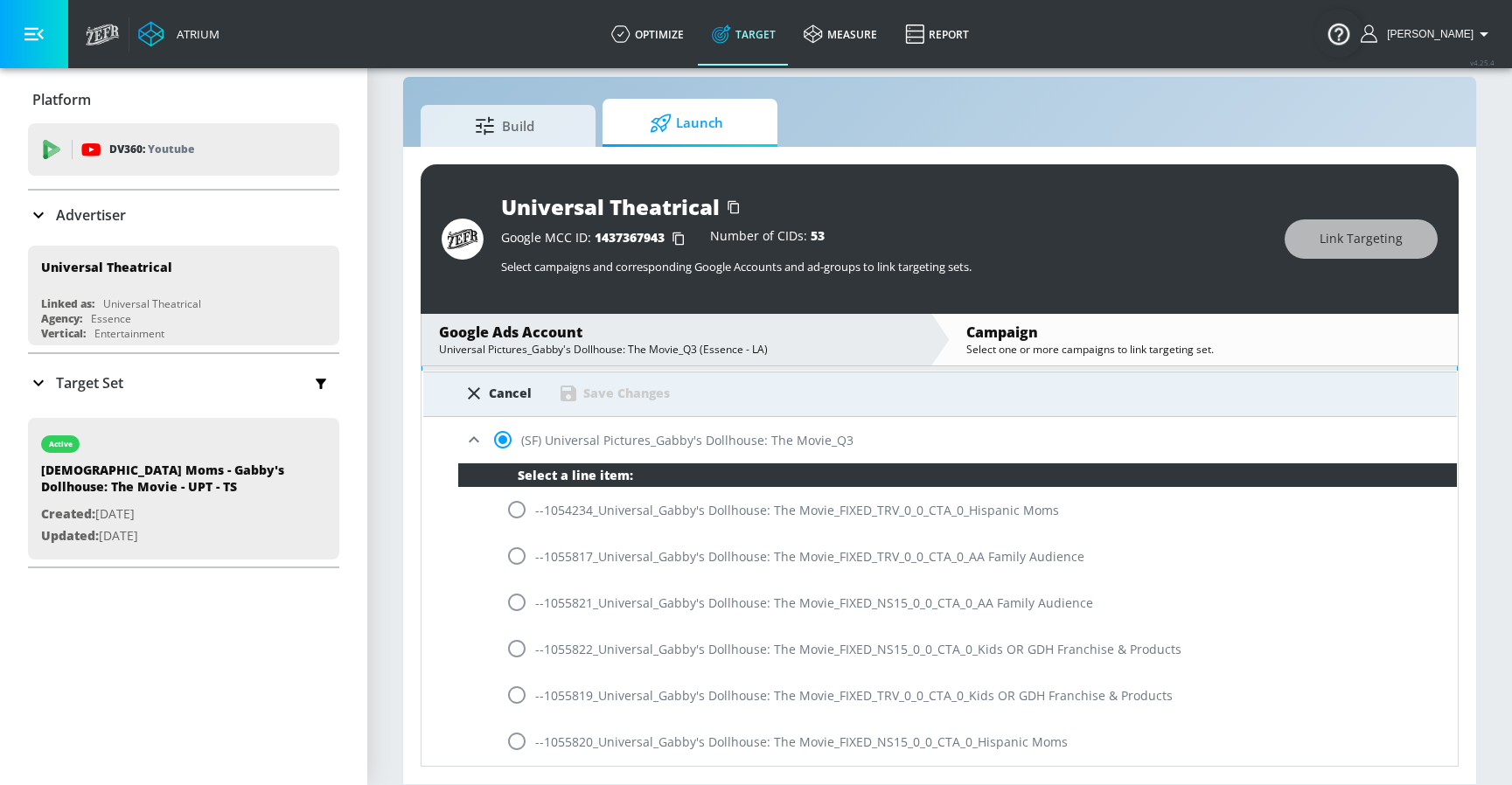
click at [470, 395] on icon at bounding box center [474, 393] width 21 height 21
radio input "false"
